Goal: Check status: Check status

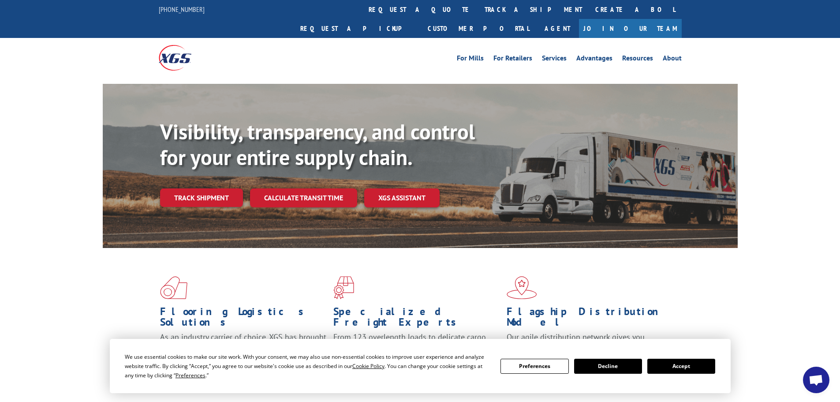
click at [687, 361] on button "Accept" at bounding box center [682, 366] width 68 height 15
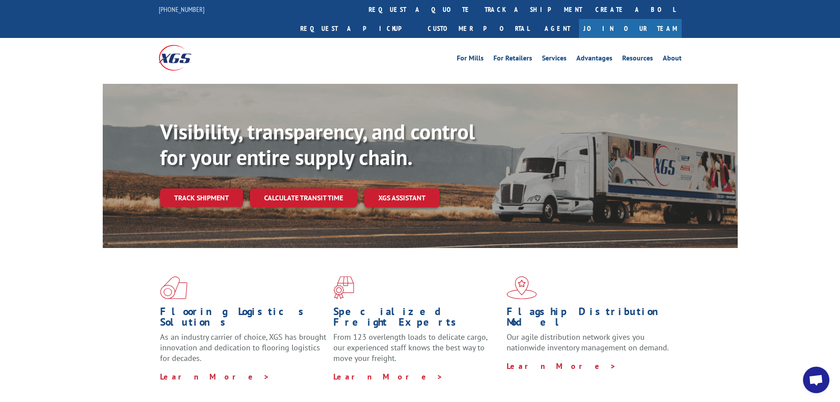
click at [412, 38] on div "For [PERSON_NAME] For Retailers Services Advantages Resources About For [PERSON…" at bounding box center [420, 57] width 523 height 39
click at [478, 16] on link "track a shipment" at bounding box center [533, 9] width 111 height 19
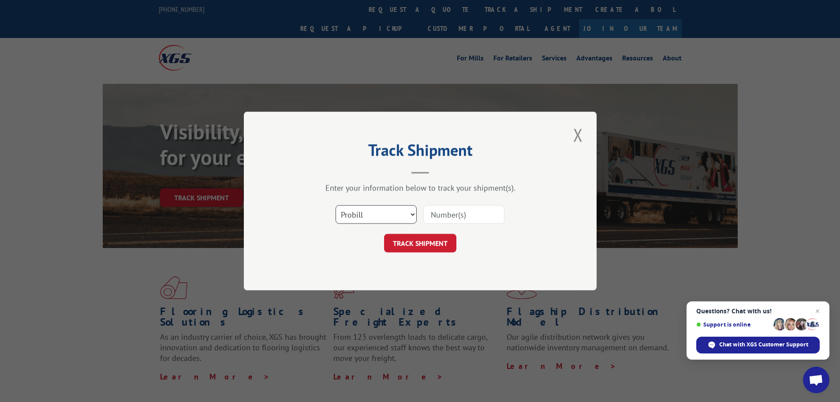
click at [400, 210] on select "Select category... Probill BOL PO" at bounding box center [376, 214] width 81 height 19
select select "bol"
click at [336, 205] on select "Select category... Probill BOL PO" at bounding box center [376, 214] width 81 height 19
paste input "4904899"
type input "4904899"
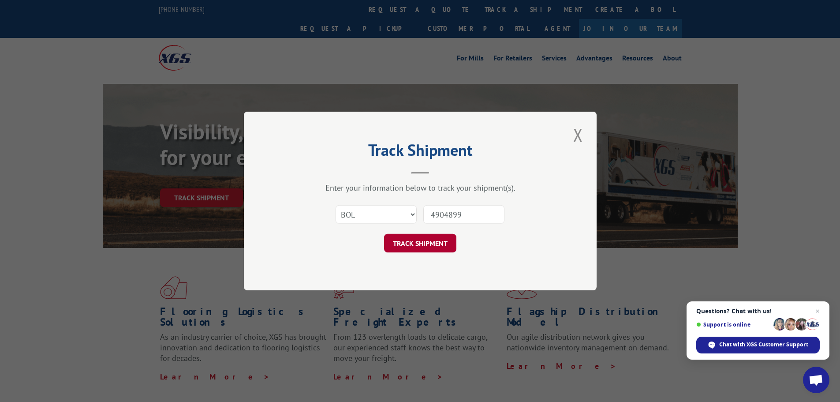
click at [437, 241] on button "TRACK SHIPMENT" at bounding box center [420, 243] width 72 height 19
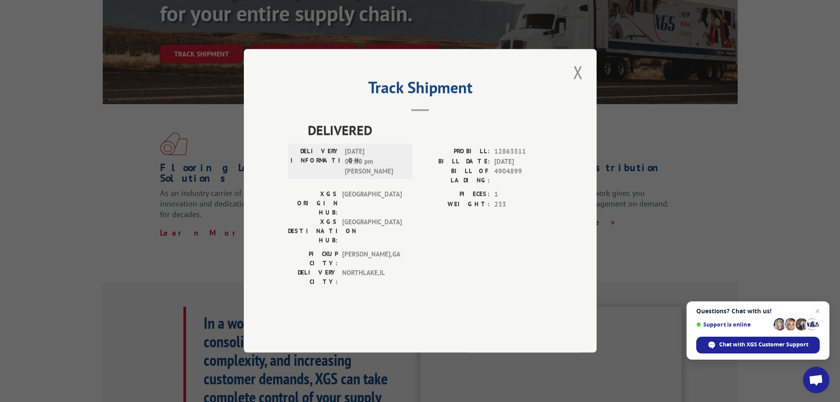
scroll to position [88, 0]
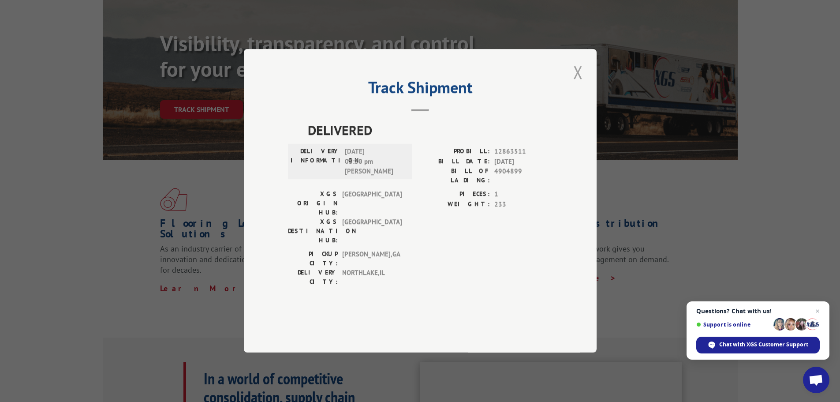
click at [581, 84] on button "Close modal" at bounding box center [578, 72] width 15 height 24
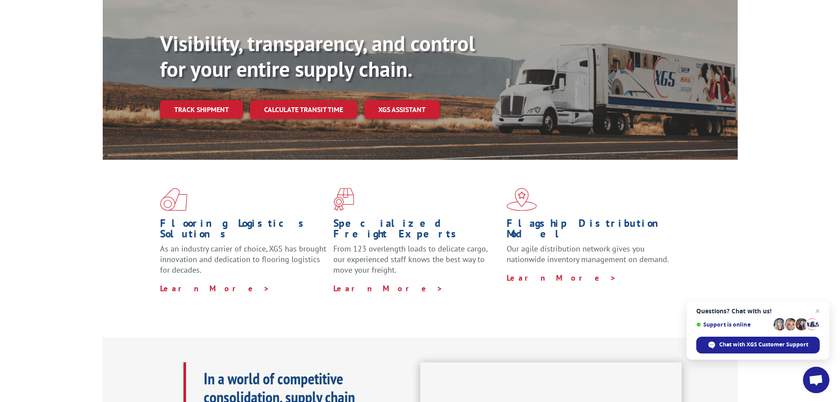
scroll to position [0, 0]
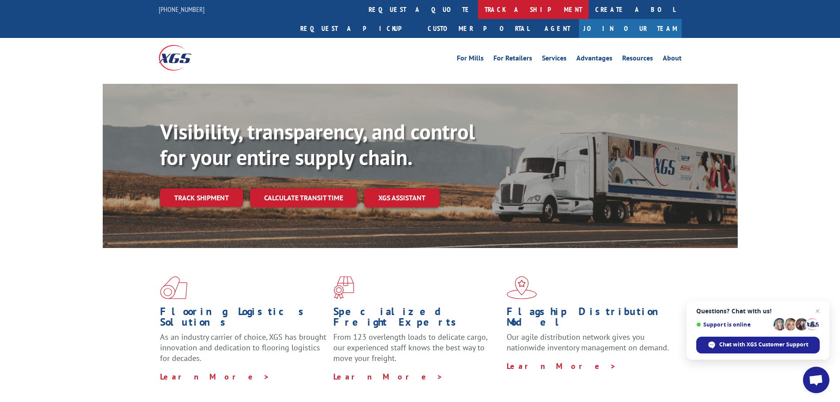
click at [478, 9] on link "track a shipment" at bounding box center [533, 9] width 111 height 19
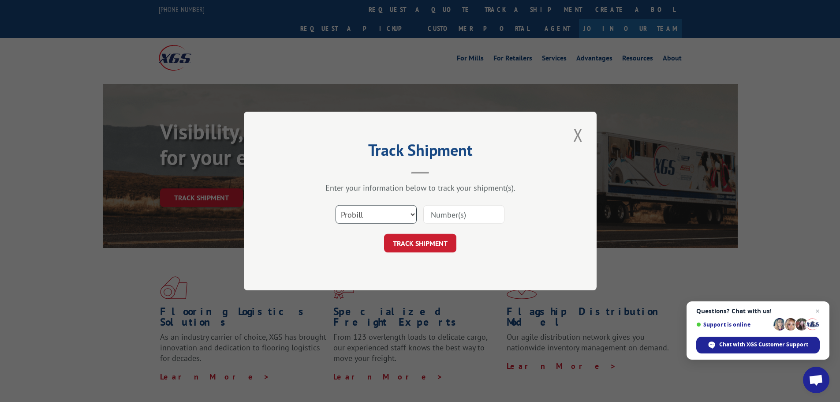
click at [378, 218] on select "Select category... Probill BOL PO" at bounding box center [376, 214] width 81 height 19
select select "bol"
click at [336, 205] on select "Select category... Probill BOL PO" at bounding box center [376, 214] width 81 height 19
click at [468, 228] on div "Select category... Probill BOL PO" at bounding box center [420, 214] width 265 height 29
click at [468, 224] on input at bounding box center [463, 214] width 81 height 19
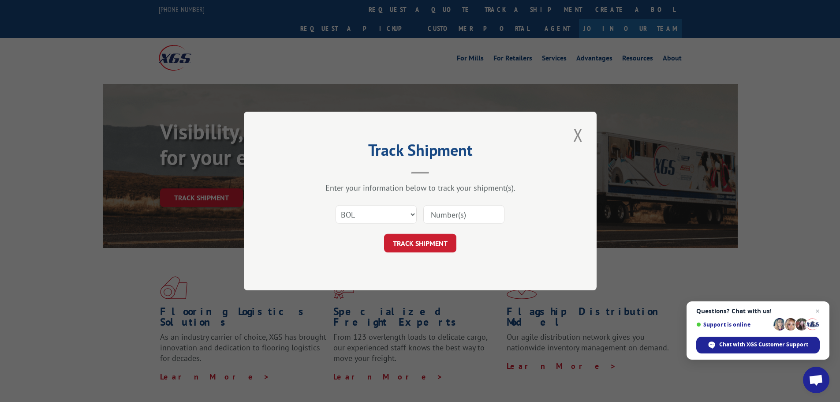
paste input "4904899"
type input "4904899"
click at [438, 237] on button "TRACK SHIPMENT" at bounding box center [420, 243] width 72 height 19
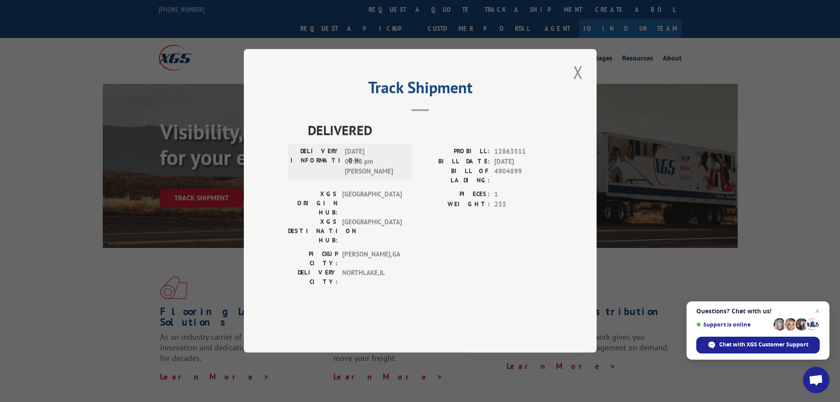
scroll to position [309, 0]
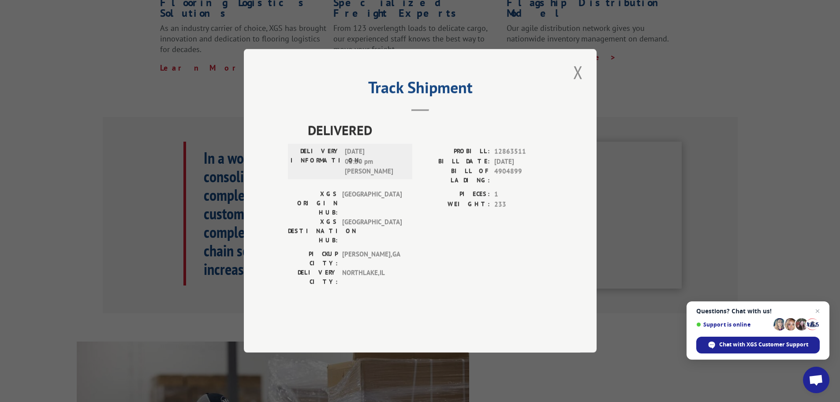
click at [567, 101] on div "Track Shipment DELIVERED DELIVERY INFORMATION: [DATE] 03:30 pm [PERSON_NAME]: 1…" at bounding box center [420, 200] width 353 height 303
click at [582, 84] on button "Close modal" at bounding box center [578, 72] width 15 height 24
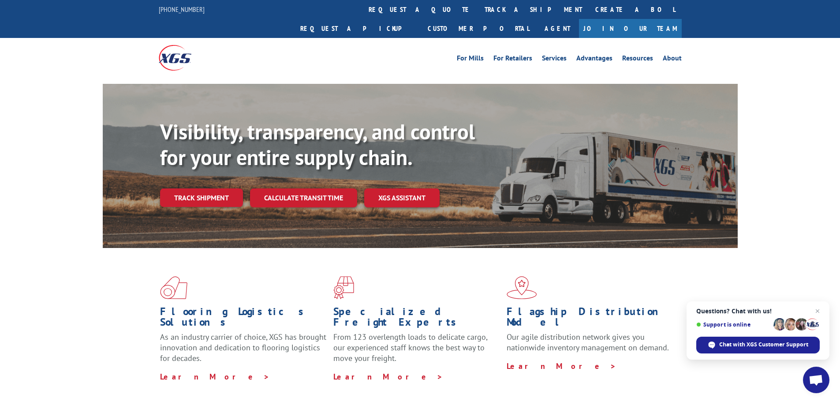
click at [451, 38] on div "For [PERSON_NAME] For Retailers Services Advantages Resources About For [PERSON…" at bounding box center [420, 57] width 523 height 39
click at [478, 14] on link "track a shipment" at bounding box center [533, 9] width 111 height 19
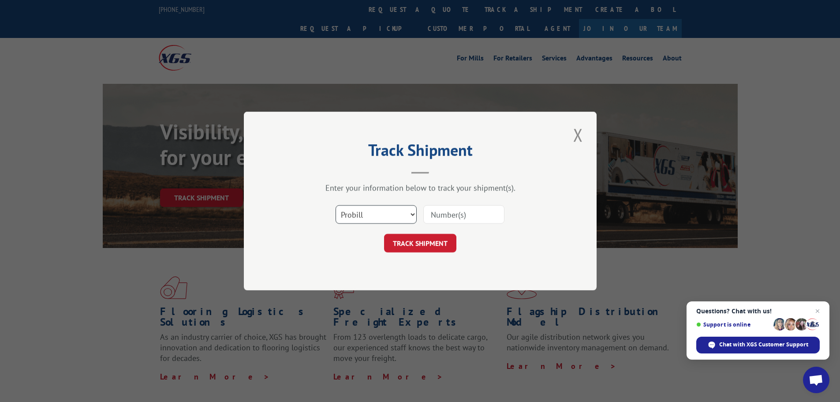
click at [373, 207] on select "Select category... Probill BOL PO" at bounding box center [376, 214] width 81 height 19
select select "bol"
click at [336, 205] on select "Select category... Probill BOL PO" at bounding box center [376, 214] width 81 height 19
click at [494, 216] on input at bounding box center [463, 214] width 81 height 19
paste input "420374"
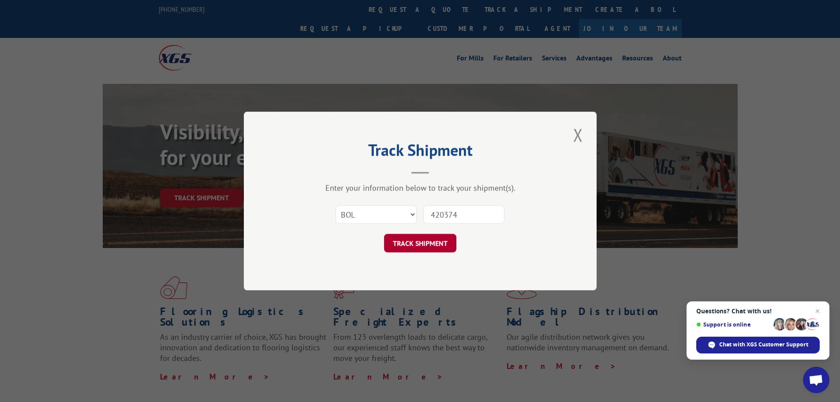
type input "420374"
click at [418, 240] on button "TRACK SHIPMENT" at bounding box center [420, 243] width 72 height 19
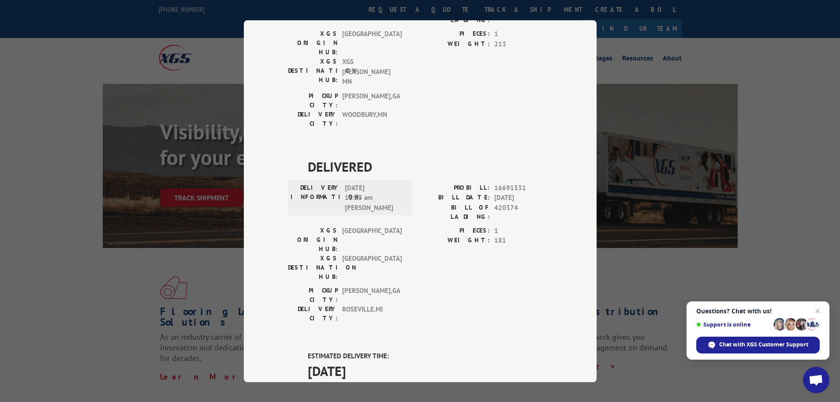
scroll to position [521, 0]
